Goal: Task Accomplishment & Management: Use online tool/utility

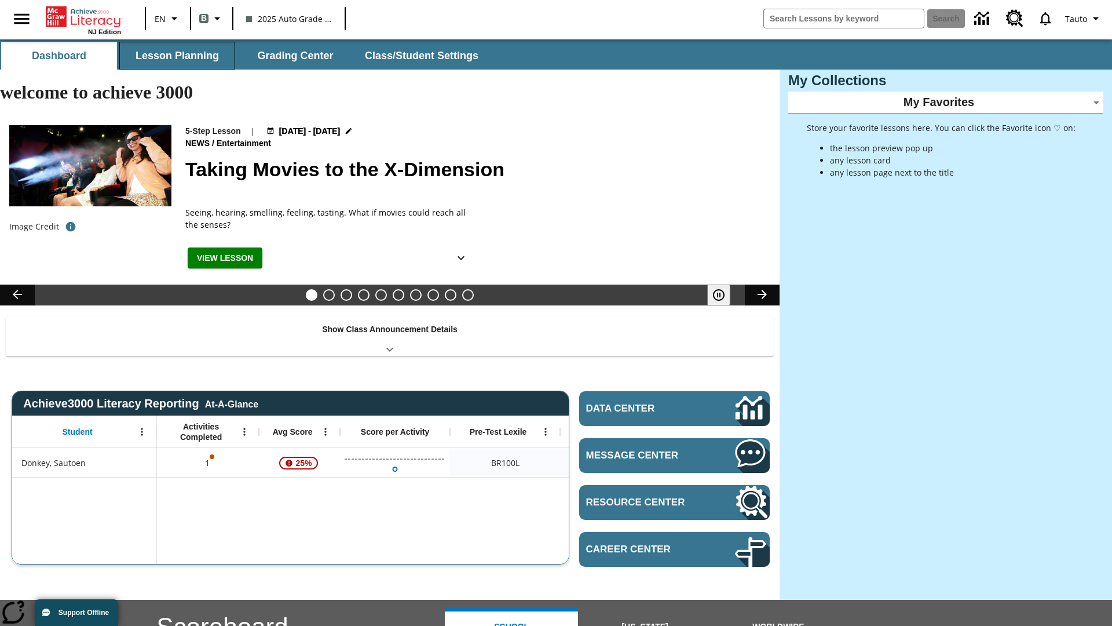
click at [177, 56] on button "Lesson Planning" at bounding box center [177, 56] width 116 height 28
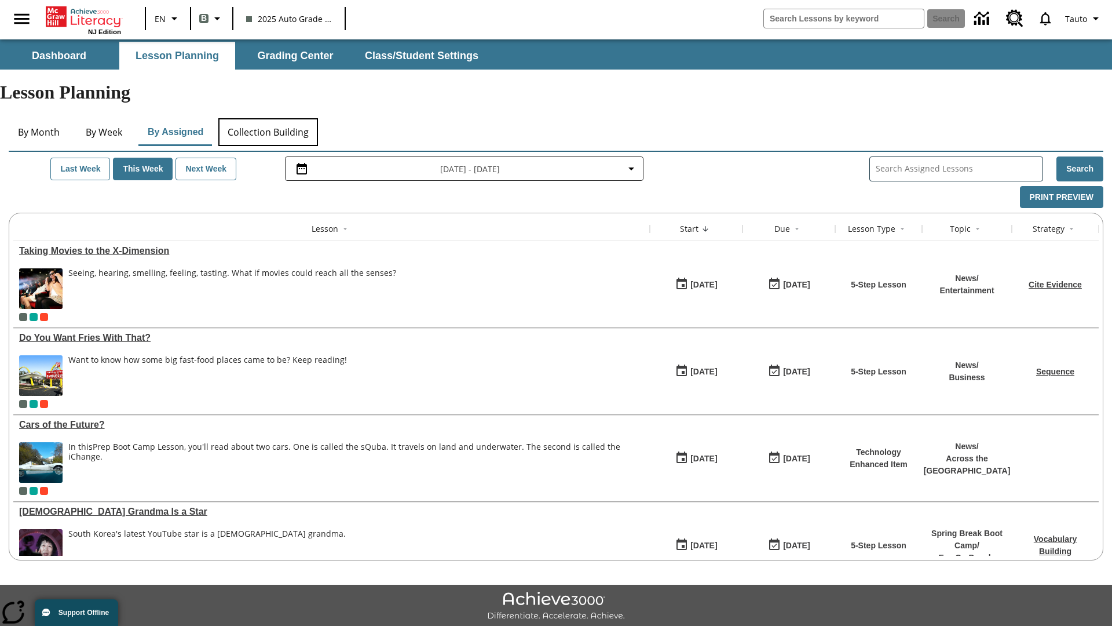
click at [268, 118] on button "Collection Building" at bounding box center [268, 132] width 100 height 28
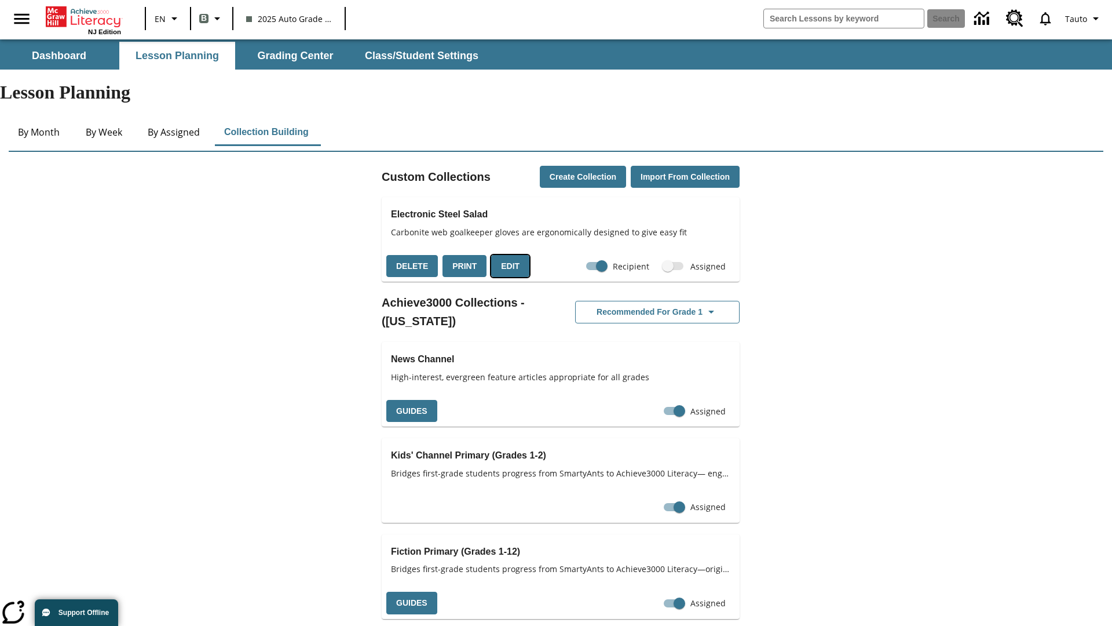
click at [506, 255] on button "Edit" at bounding box center [510, 266] width 38 height 23
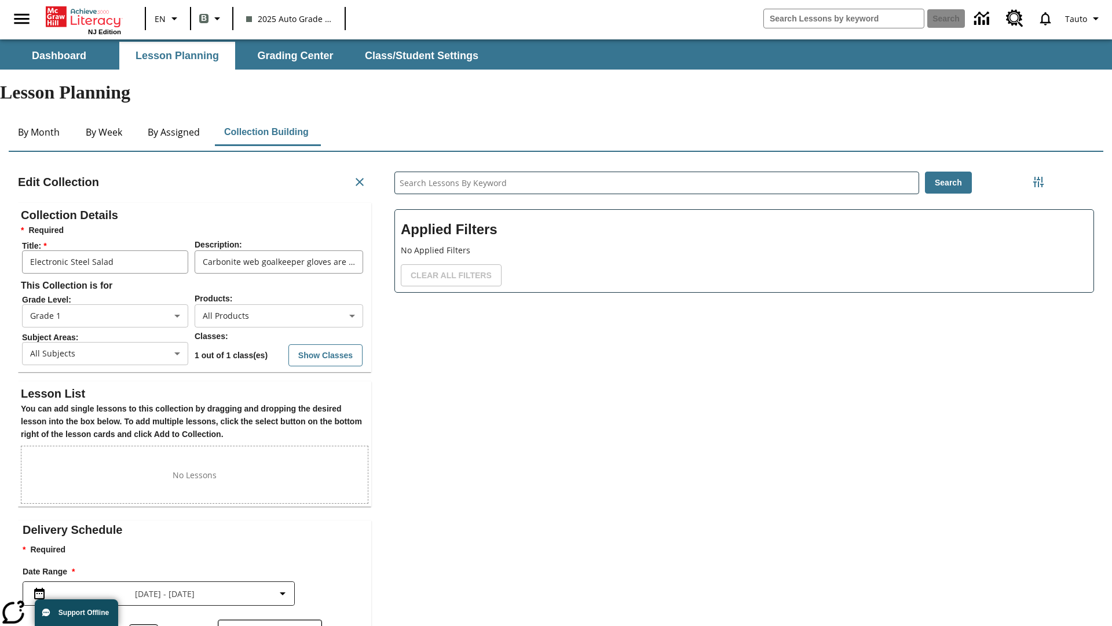
scroll to position [1, 1]
click at [279, 274] on body "Skip to main content NJ Edition EN B 2025 Auto Grade 1 B Search 0 Tauto Dashboa…" at bounding box center [556, 399] width 1112 height 721
click at [279, 319] on li "Boost" at bounding box center [279, 318] width 169 height 19
type input "12"
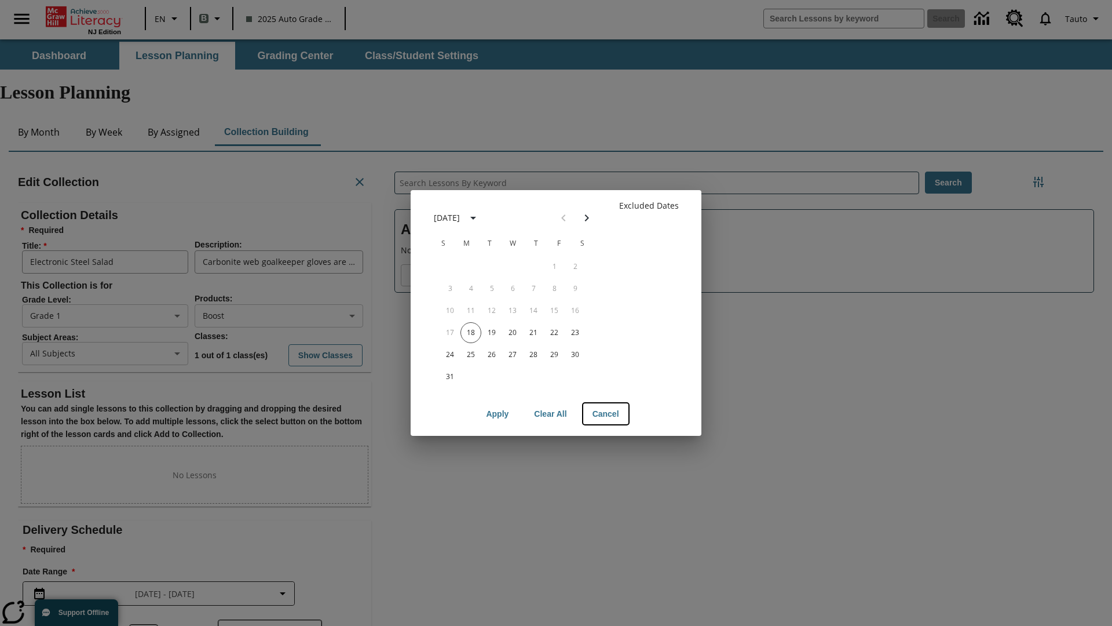
click at [605, 414] on button "Cancel" at bounding box center [605, 413] width 45 height 21
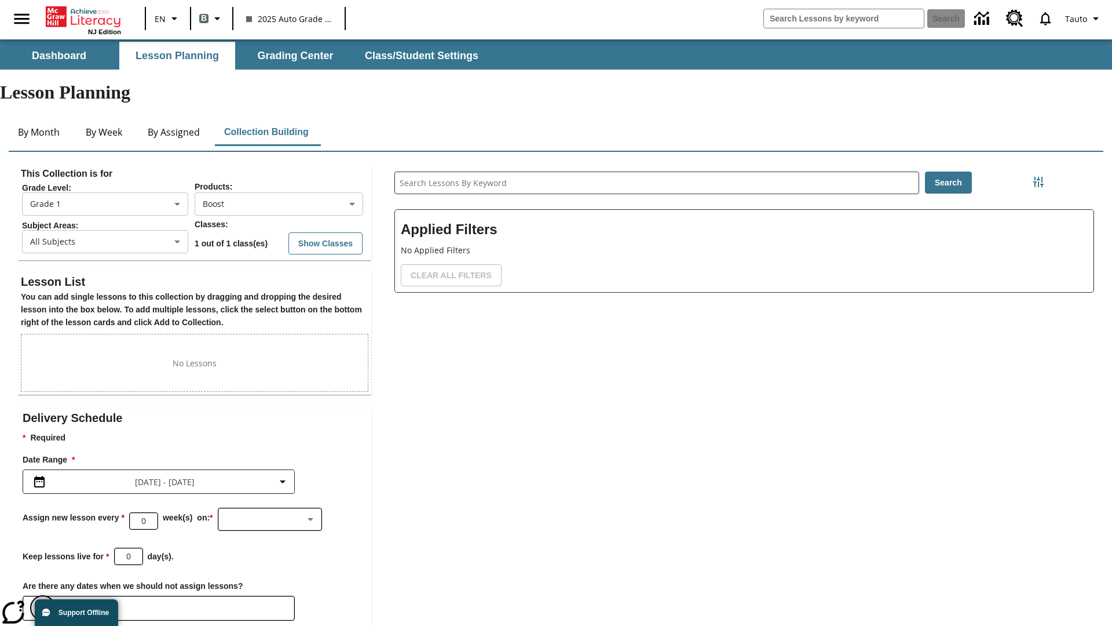
click at [43, 602] on icon "Choose Dates" at bounding box center [43, 608] width 10 height 12
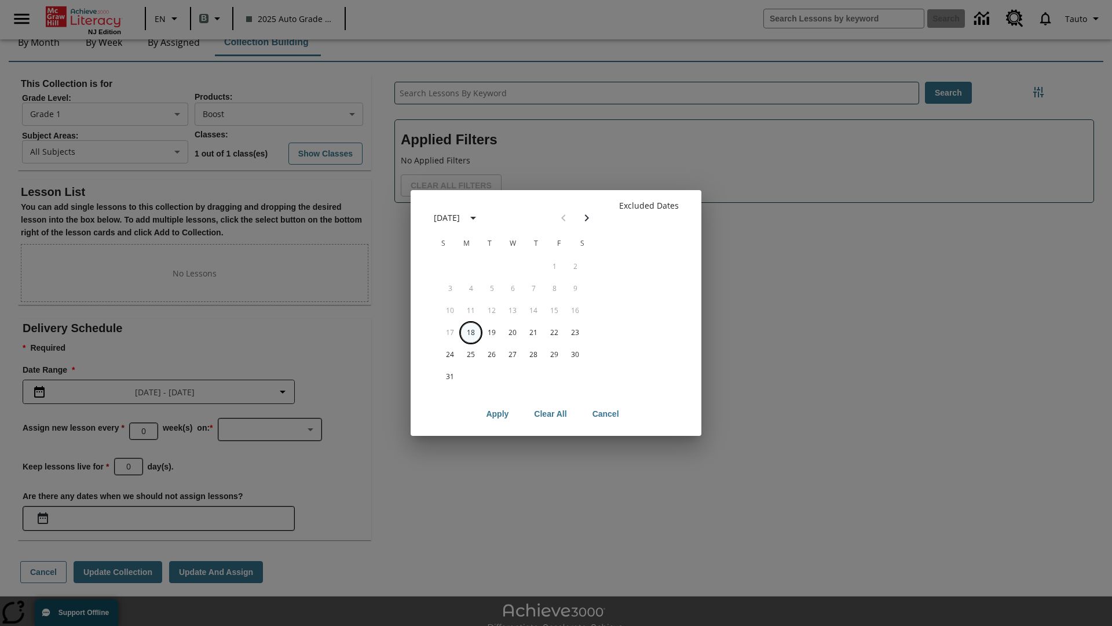
click at [471, 332] on button "18" at bounding box center [471, 332] width 21 height 21
click at [551, 414] on button "Clear All" at bounding box center [550, 413] width 51 height 21
click at [471, 332] on button "18" at bounding box center [471, 332] width 21 height 21
click at [492, 332] on button "19" at bounding box center [491, 332] width 21 height 21
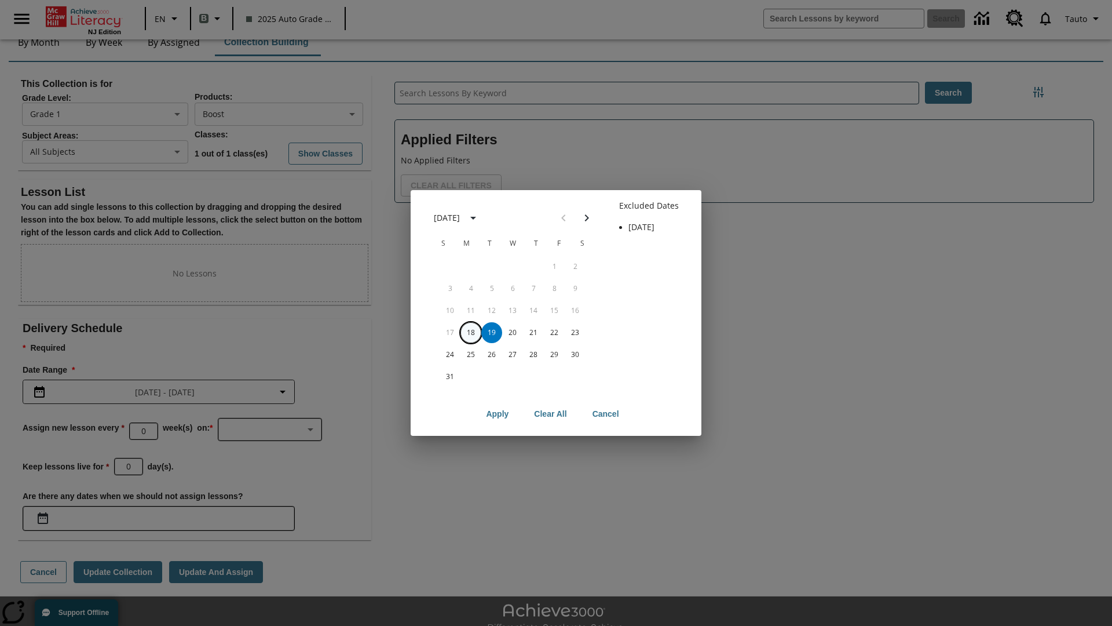
click at [471, 332] on button "18" at bounding box center [471, 332] width 21 height 21
click at [492, 332] on button "19" at bounding box center [491, 332] width 21 height 21
